Goal: Navigation & Orientation: Find specific page/section

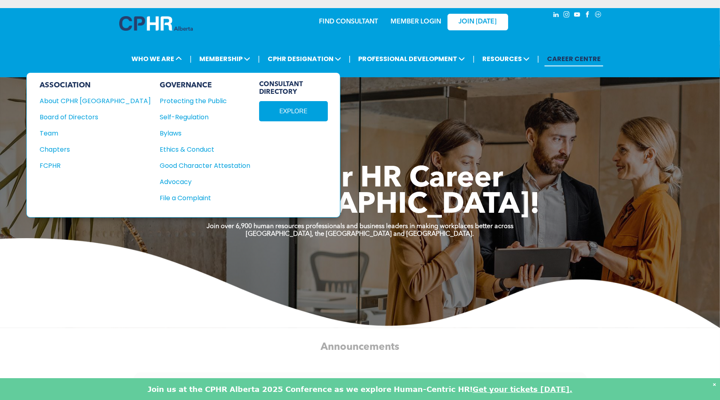
click at [52, 132] on div "Team" at bounding box center [90, 133] width 100 height 10
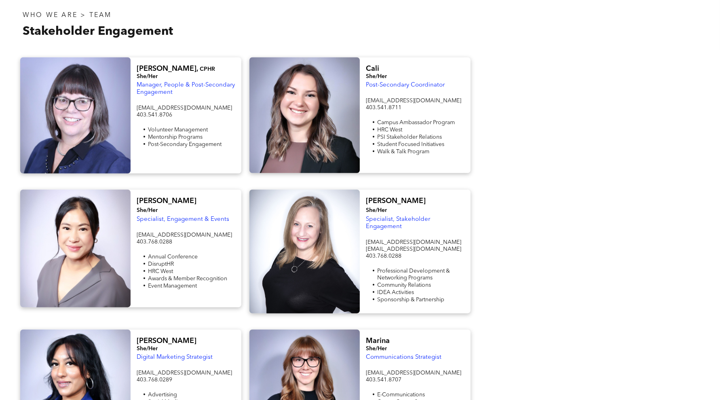
scroll to position [455, 0]
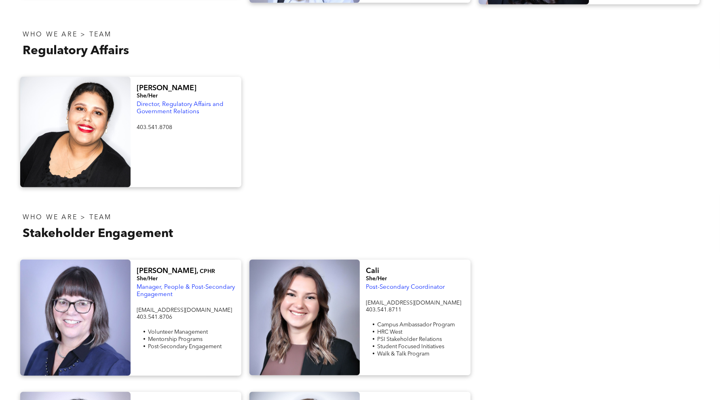
click at [405, 137] on div at bounding box center [359, 132] width 229 height 110
click at [432, 155] on div at bounding box center [359, 132] width 229 height 110
click at [440, 154] on div at bounding box center [359, 132] width 229 height 110
